Goal: Check status: Check status

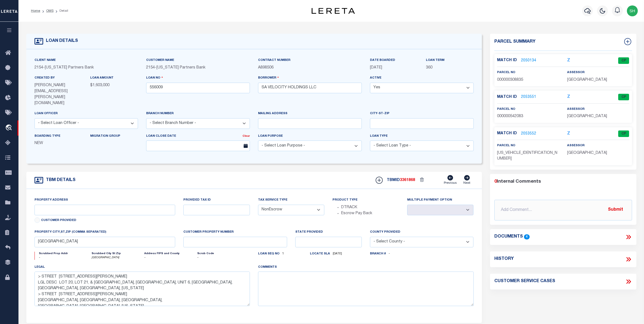
select select "NonEscrow"
click at [9, 128] on icon "travel_explore" at bounding box center [9, 127] width 9 height 7
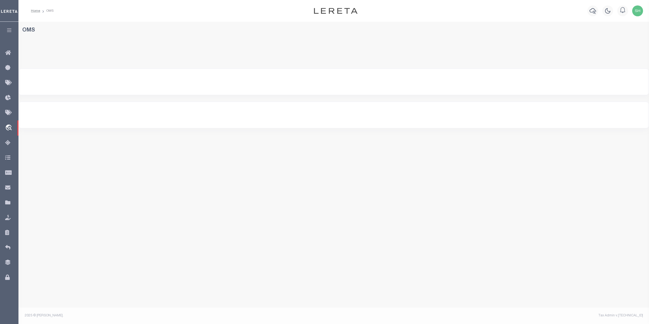
select select "200"
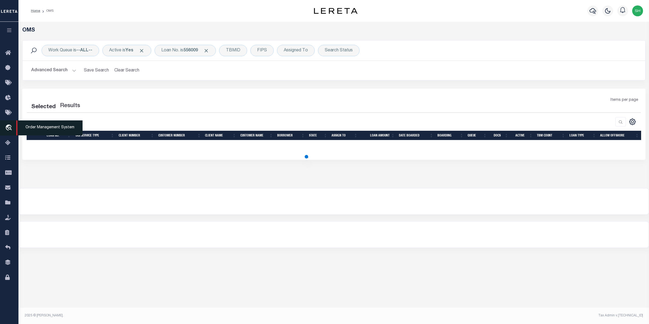
select select "200"
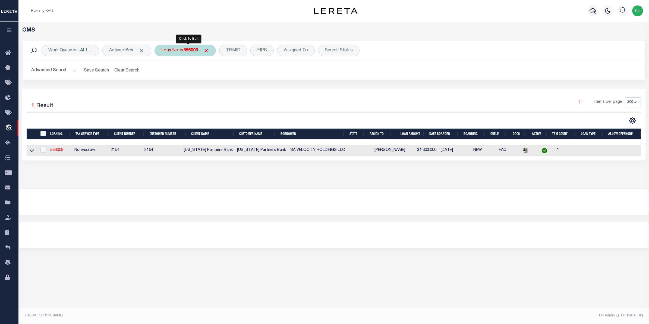
click at [198, 52] on b "556009" at bounding box center [190, 50] width 15 height 4
type input "4710"
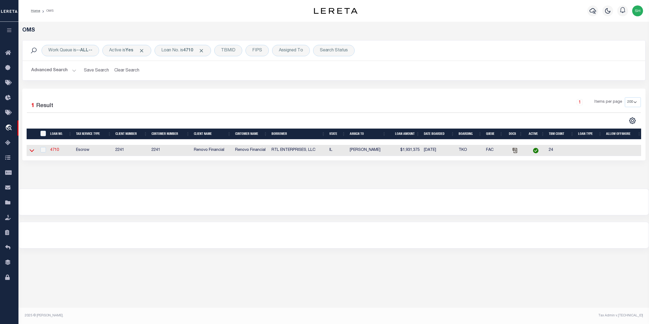
click at [33, 151] on icon at bounding box center [32, 150] width 5 height 3
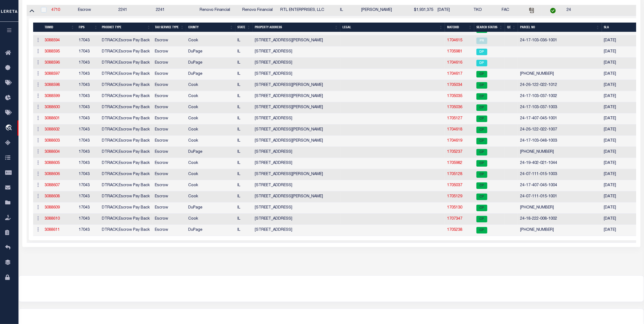
scroll to position [89, 0]
